Goal: Communication & Community: Share content

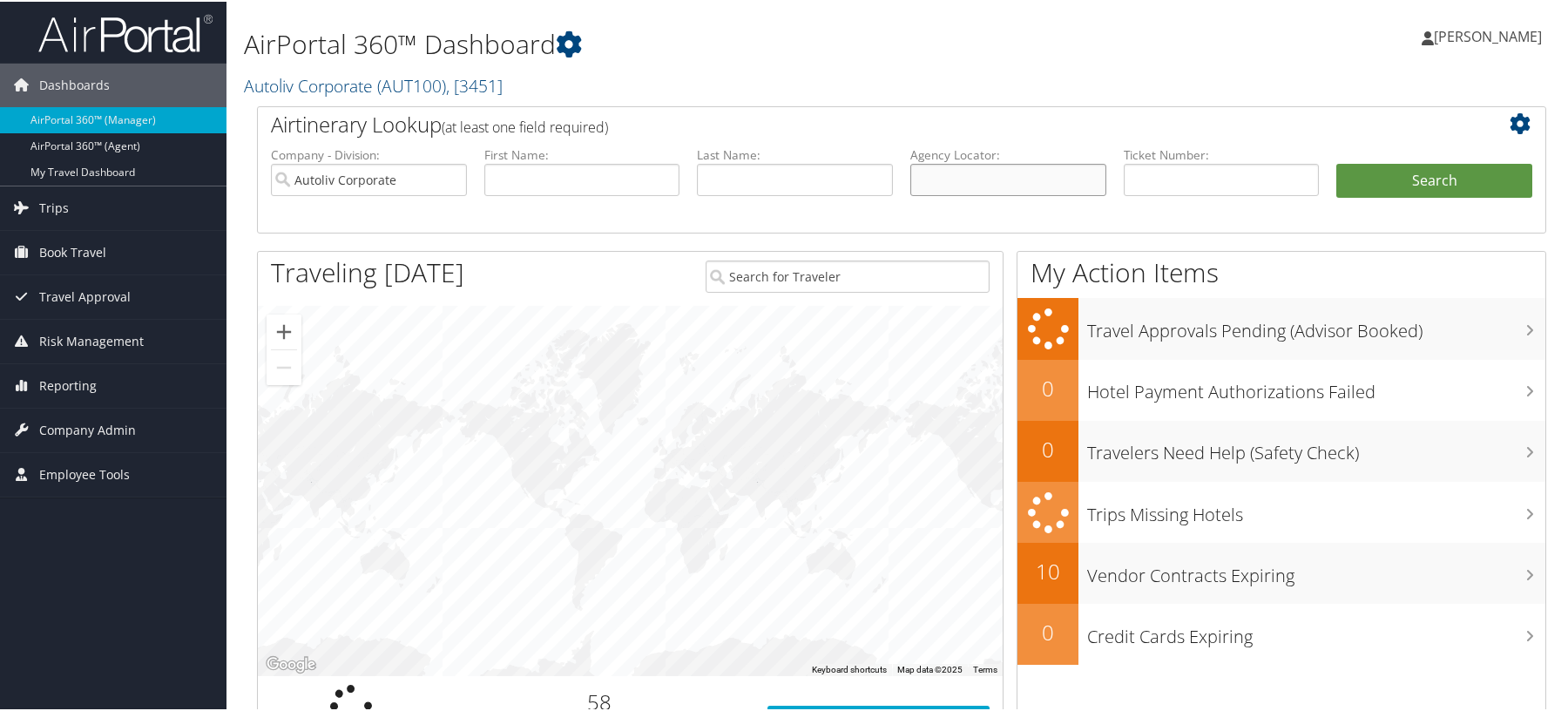
click at [982, 194] on input "text" at bounding box center [1008, 178] width 196 height 32
paste input "CYK575"
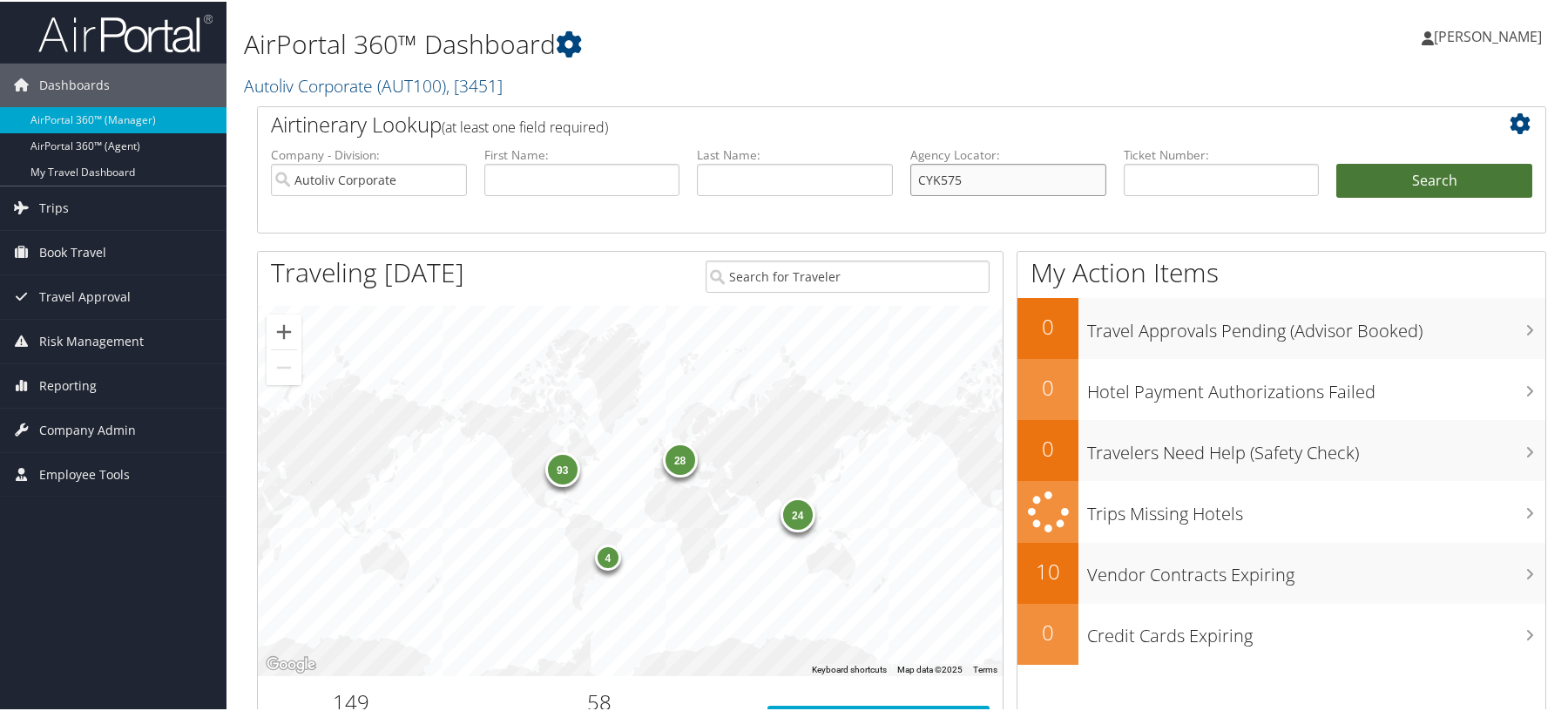
type input "CYK575"
click at [1382, 197] on button "Search" at bounding box center [1434, 179] width 196 height 35
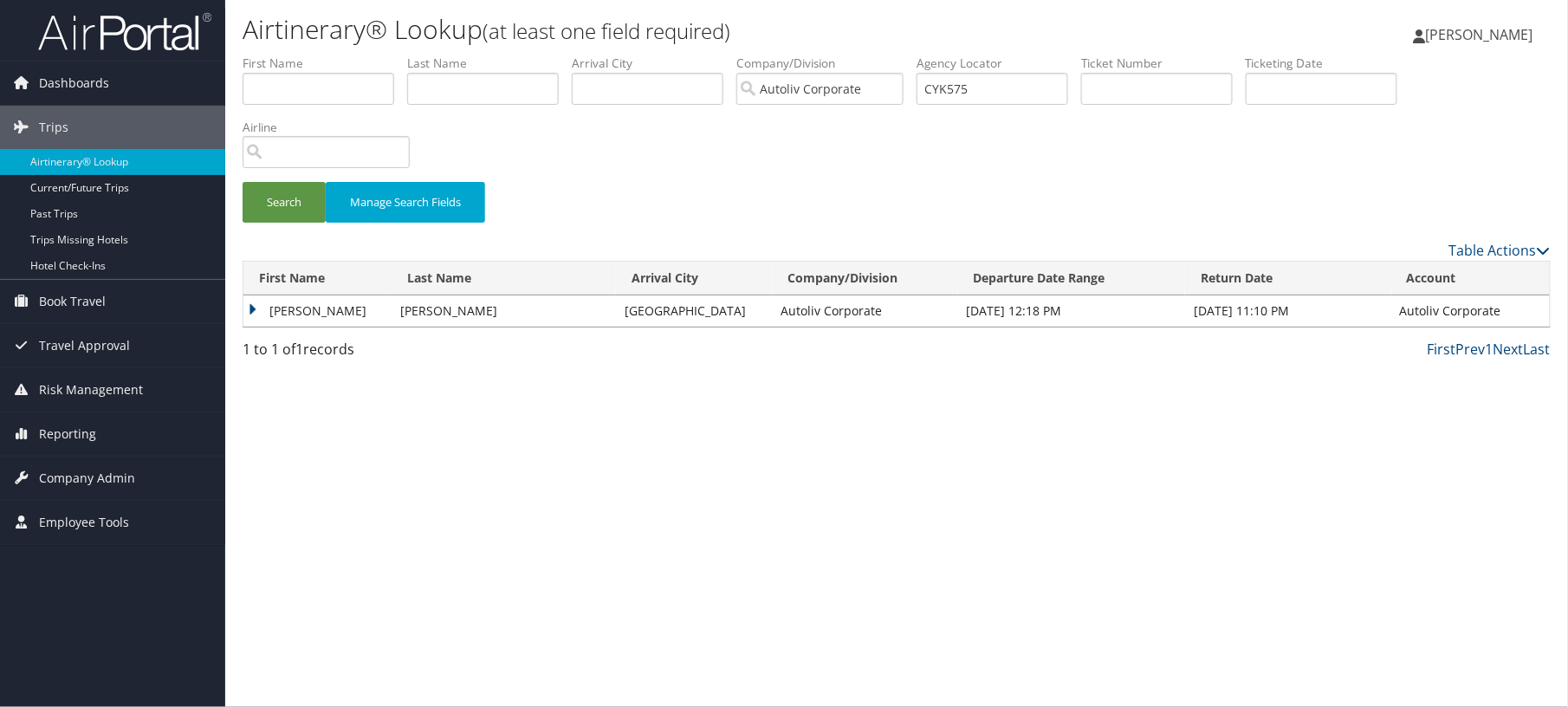
click at [327, 327] on td "[PERSON_NAME]" at bounding box center [318, 311] width 148 height 31
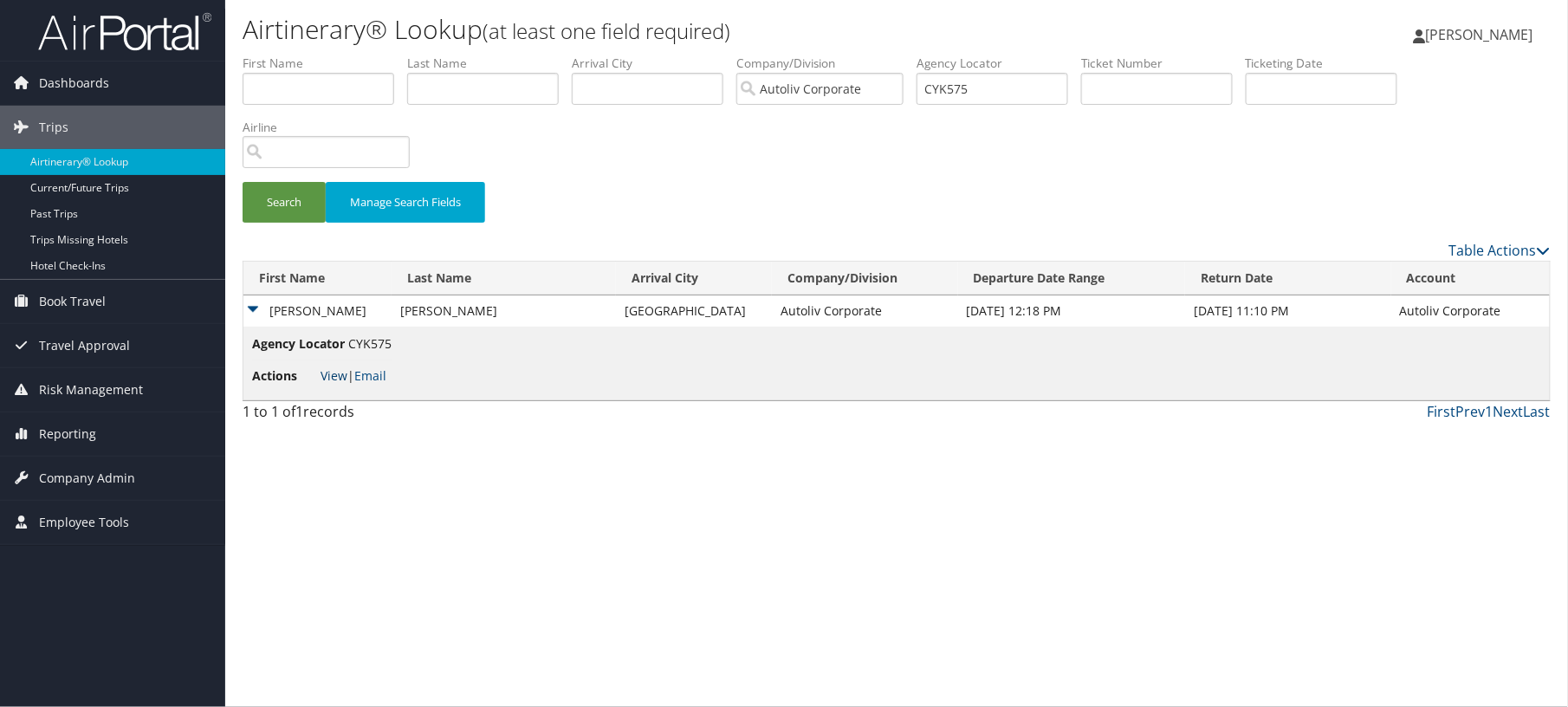
click at [348, 384] on link "View" at bounding box center [334, 375] width 26 height 17
drag, startPoint x: 270, startPoint y: 274, endPoint x: 278, endPoint y: 281, distance: 10.6
click at [271, 222] on button "Search" at bounding box center [284, 202] width 83 height 41
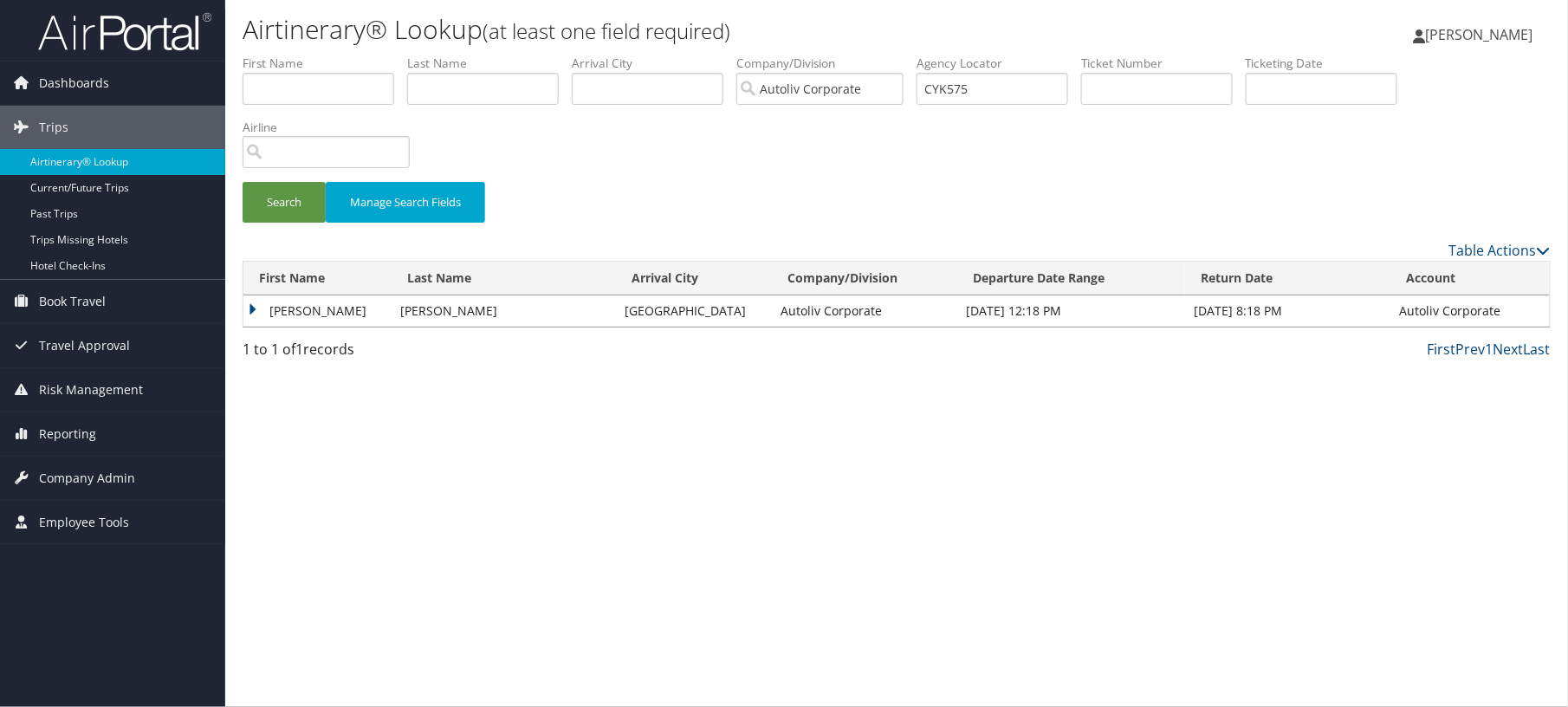
click at [309, 327] on td "[PERSON_NAME]" at bounding box center [318, 311] width 148 height 31
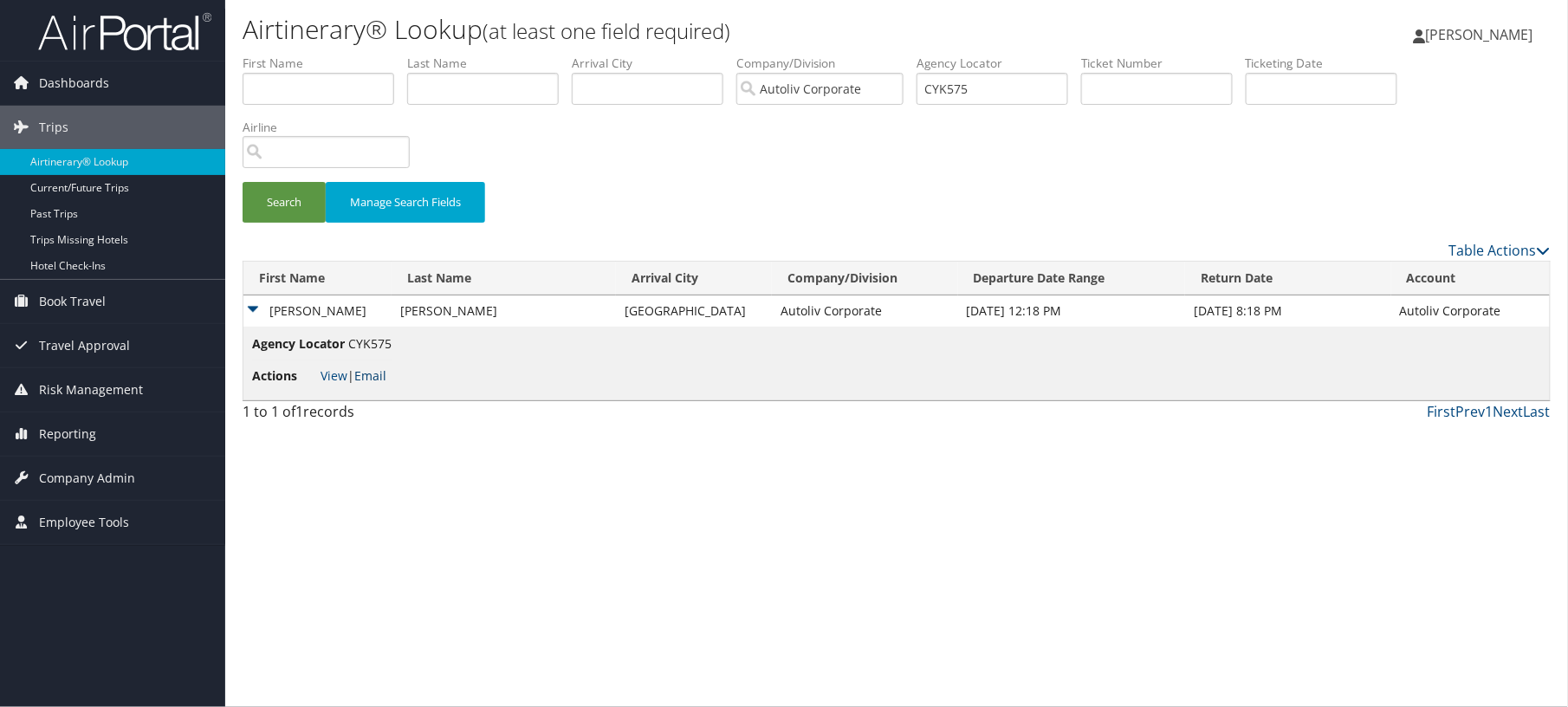
click at [387, 384] on link "Email" at bounding box center [370, 375] width 32 height 17
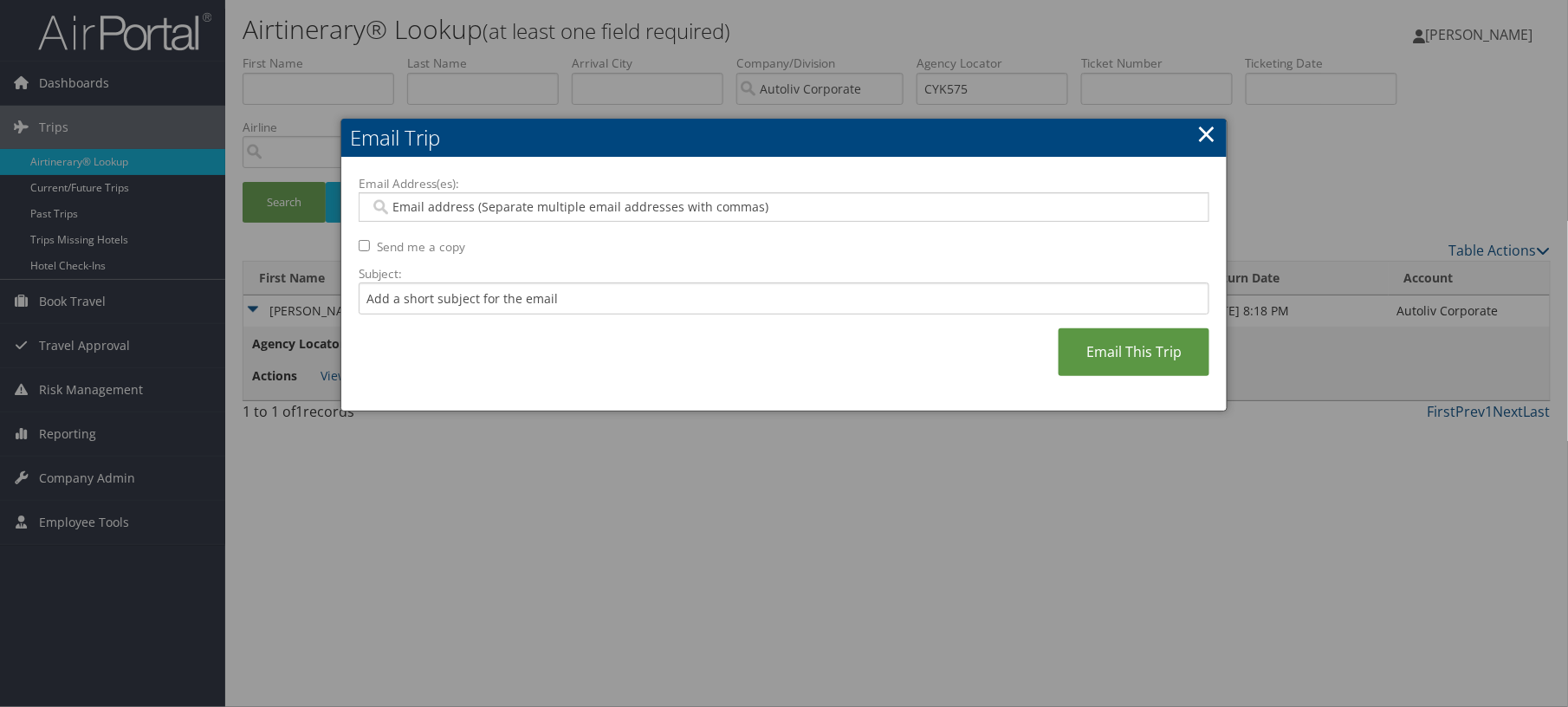
click at [612, 215] on input "Email Address(es):" at bounding box center [776, 207] width 813 height 18
paste input "[PERSON_NAME][EMAIL_ADDRESS][PERSON_NAME][DOMAIN_NAME]"
type input "[PERSON_NAME][EMAIL_ADDRESS][PERSON_NAME][DOMAIN_NAME]"
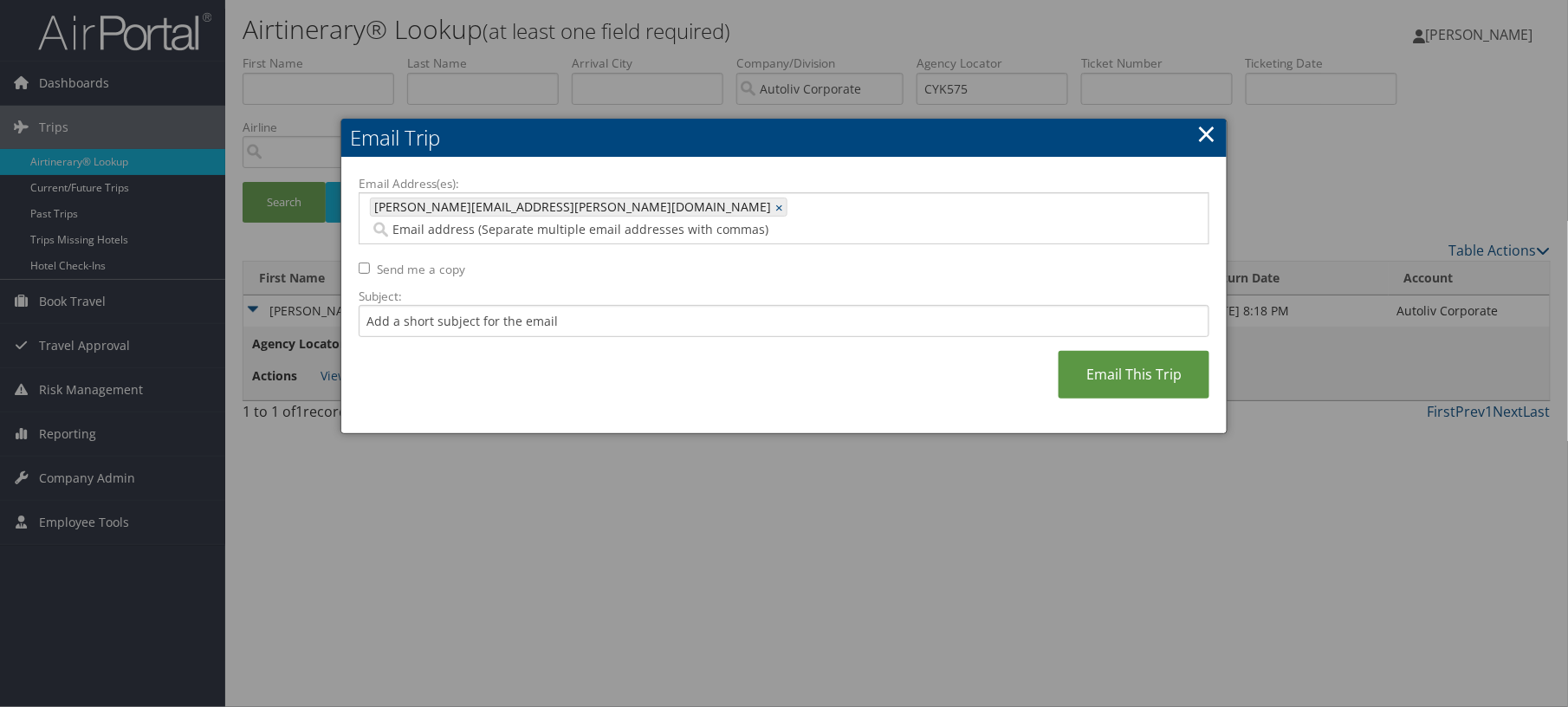
click at [367, 274] on input "Send me a copy" at bounding box center [364, 267] width 11 height 11
checkbox input "true"
click at [1106, 398] on link "Email This Trip" at bounding box center [1134, 374] width 151 height 48
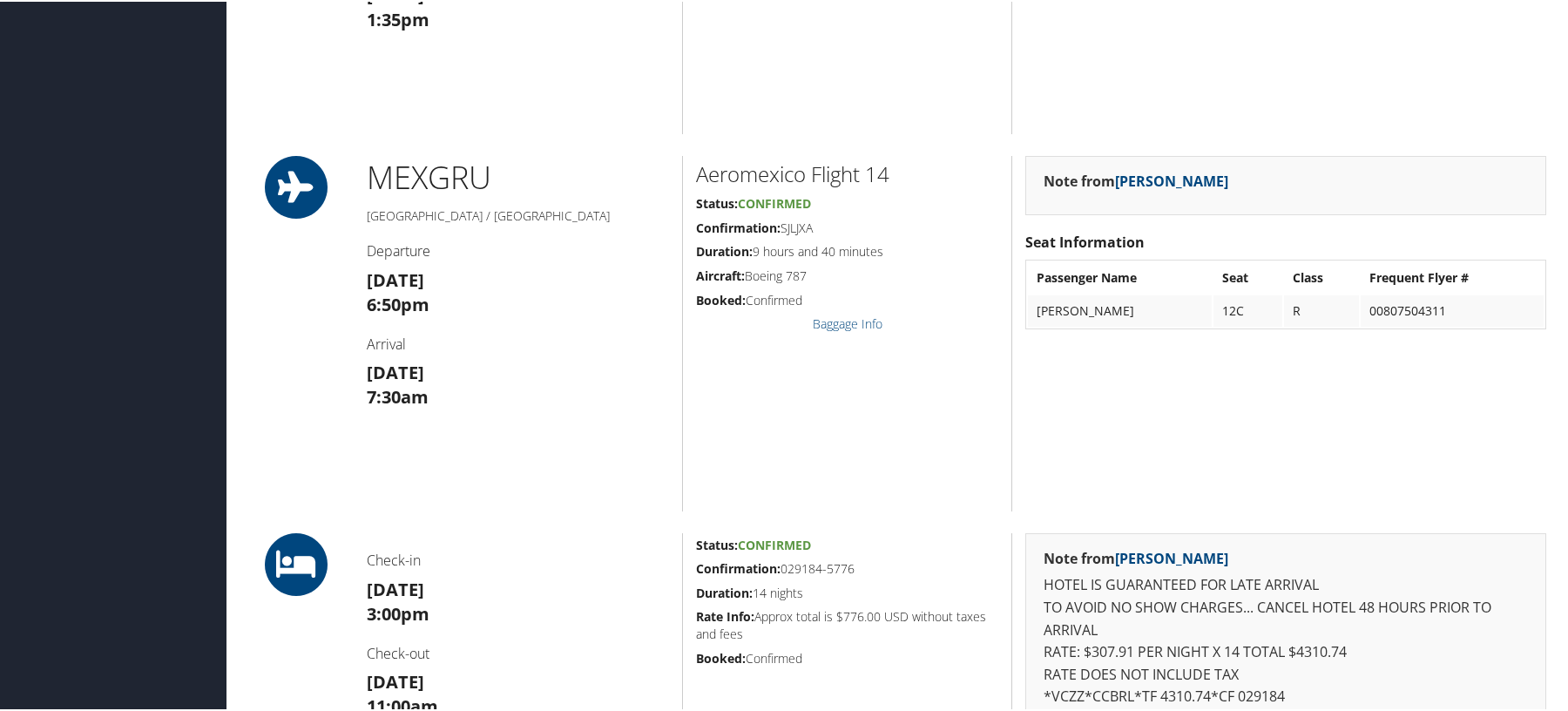
scroll to position [1394, 0]
